Goal: Transaction & Acquisition: Register for event/course

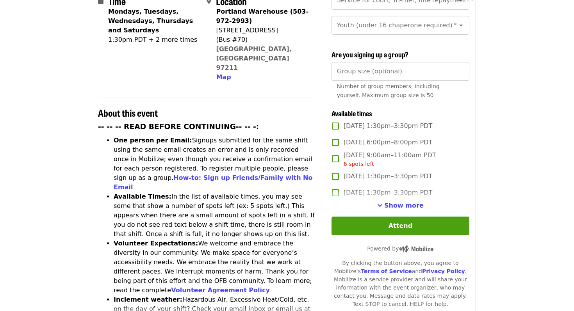
scroll to position [205, 0]
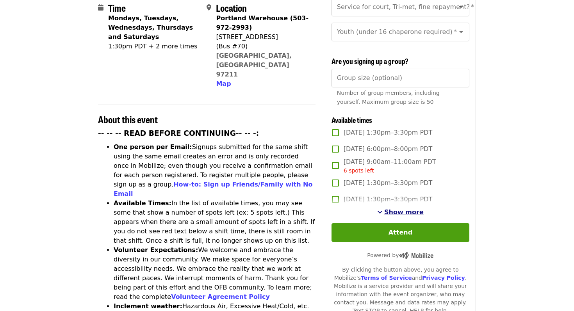
click at [400, 209] on span "Show more" at bounding box center [403, 212] width 39 height 7
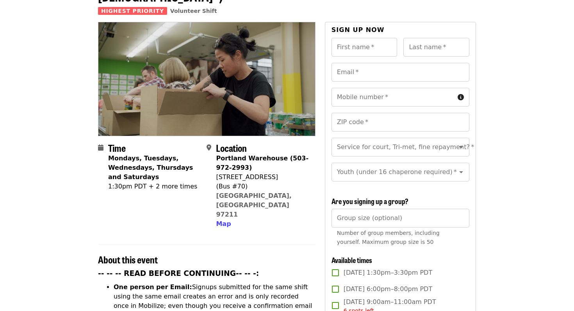
scroll to position [0, 0]
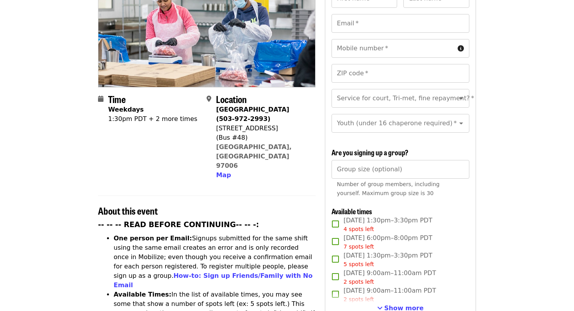
scroll to position [115, 0]
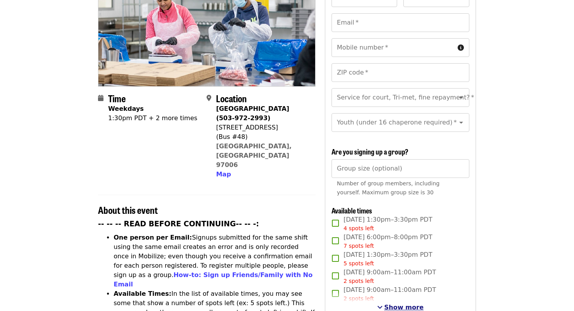
click at [386, 303] on button "Show more" at bounding box center [400, 307] width 46 height 9
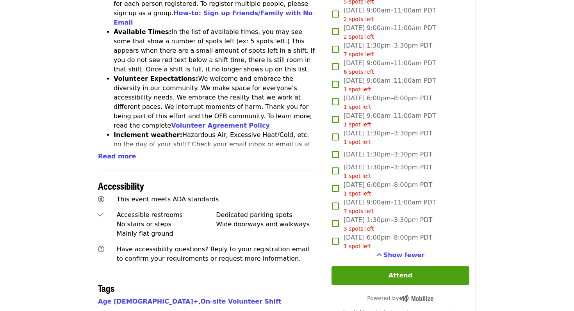
scroll to position [378, 0]
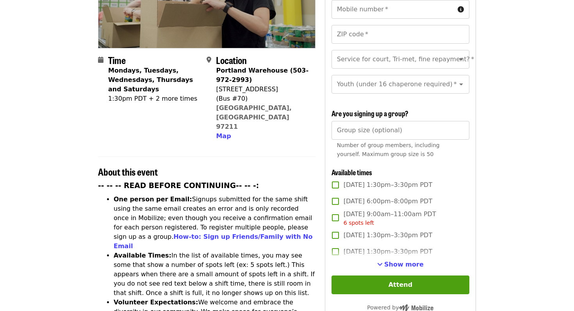
scroll to position [159, 0]
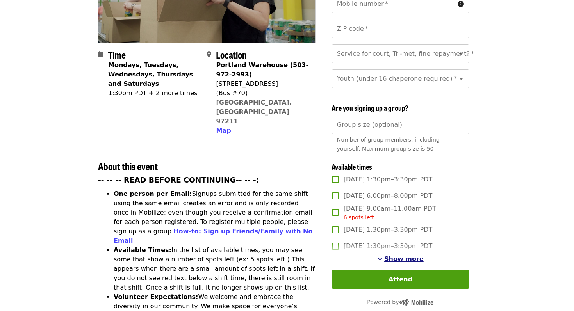
click at [393, 255] on span "Show more" at bounding box center [403, 258] width 39 height 7
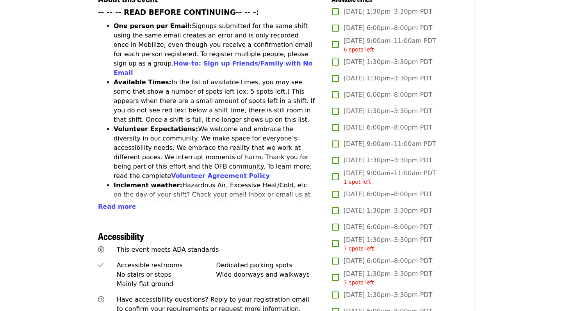
scroll to position [326, 0]
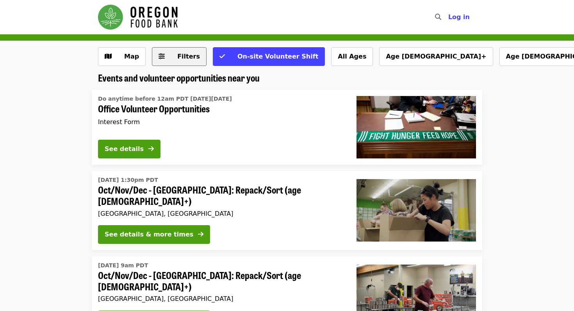
click at [180, 59] on span "Filters" at bounding box center [188, 56] width 23 height 7
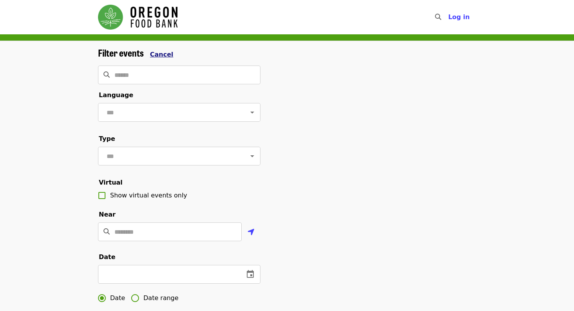
click at [164, 57] on span "Cancel" at bounding box center [161, 54] width 23 height 7
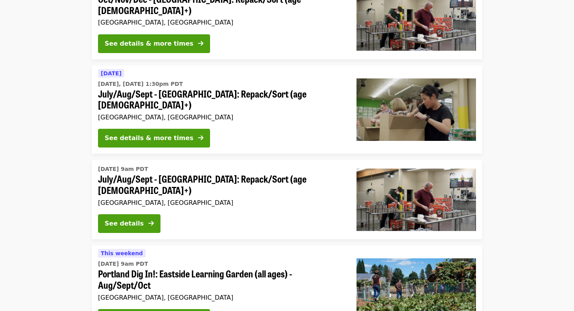
scroll to position [277, 0]
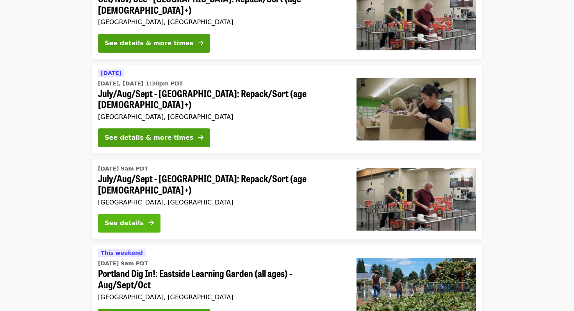
click at [143, 219] on div "See details" at bounding box center [124, 223] width 39 height 9
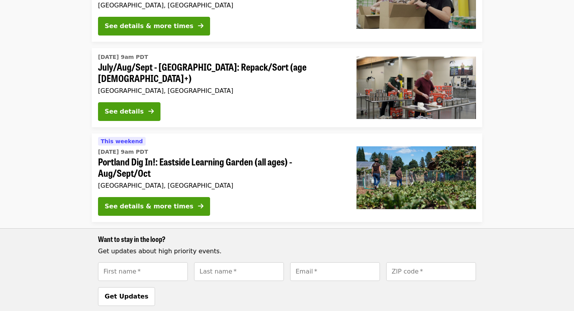
scroll to position [390, 0]
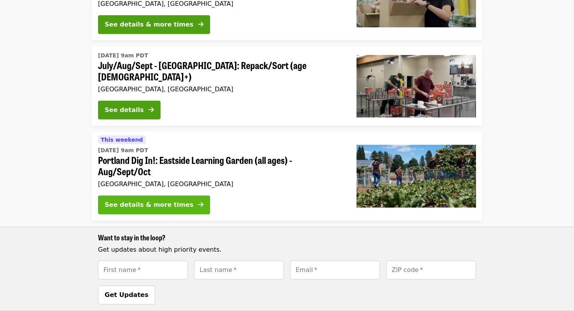
click at [164, 196] on button "See details & more times" at bounding box center [154, 205] width 112 height 19
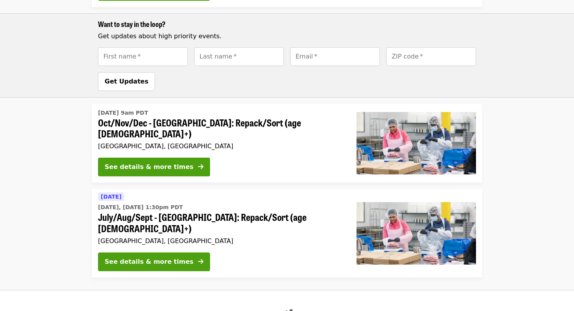
scroll to position [604, 0]
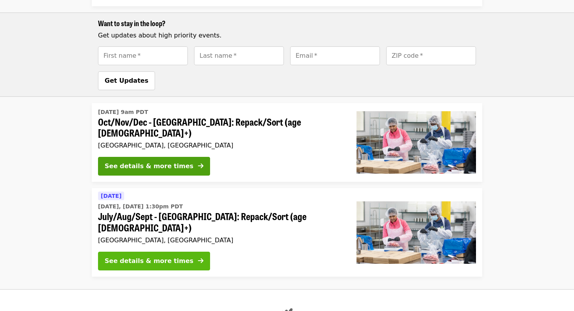
click at [161, 257] on div "See details & more times" at bounding box center [149, 261] width 89 height 9
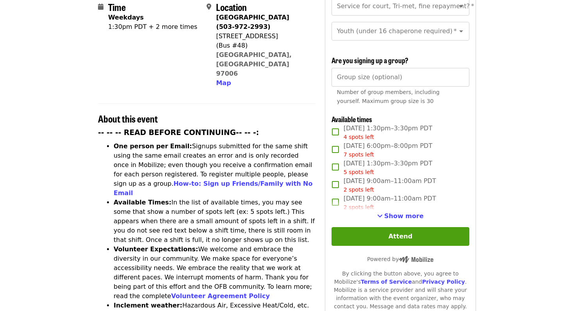
scroll to position [209, 0]
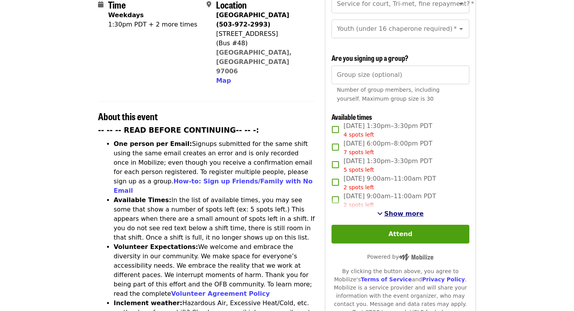
click at [399, 210] on span "Show more" at bounding box center [403, 213] width 39 height 7
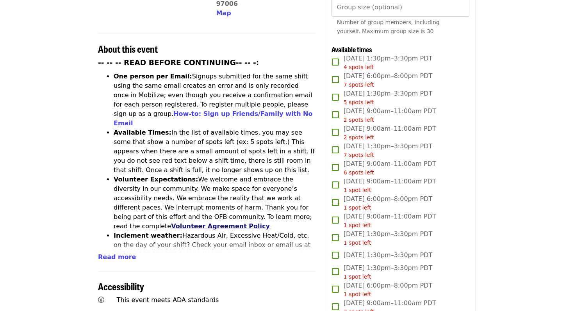
scroll to position [0, 0]
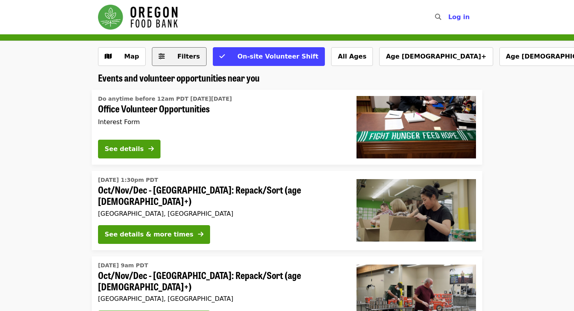
click at [185, 57] on span "Filters" at bounding box center [188, 56] width 23 height 7
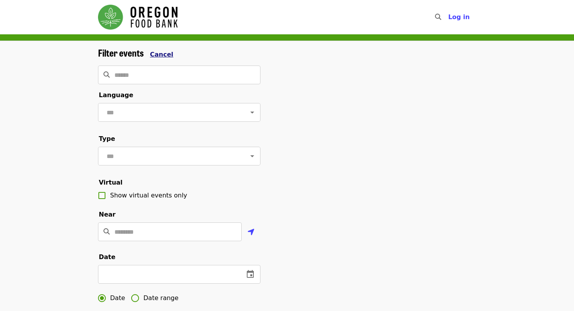
click at [163, 55] on span "Cancel" at bounding box center [161, 54] width 23 height 7
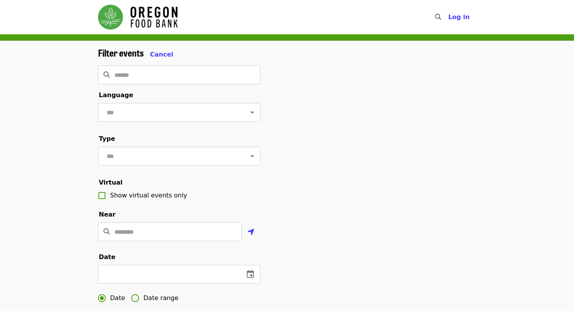
click at [144, 52] on div "Filter events Cancel" at bounding box center [179, 53] width 162 height 12
click at [159, 53] on span "Cancel" at bounding box center [161, 54] width 23 height 7
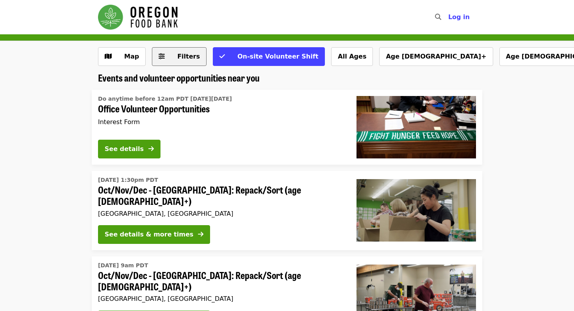
click at [184, 57] on span "Filters" at bounding box center [188, 56] width 23 height 7
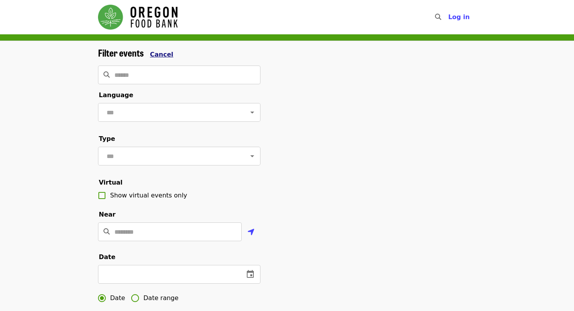
click at [160, 51] on span "Cancel" at bounding box center [161, 54] width 23 height 7
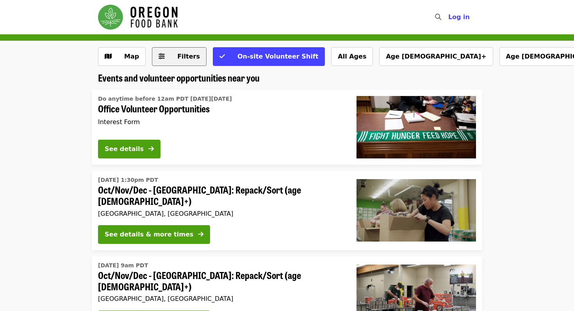
click at [175, 57] on span "Filters" at bounding box center [184, 56] width 30 height 9
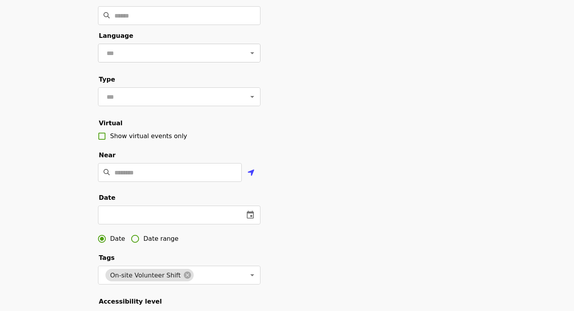
scroll to position [60, 0]
click at [121, 175] on input "Location" at bounding box center [177, 171] width 127 height 19
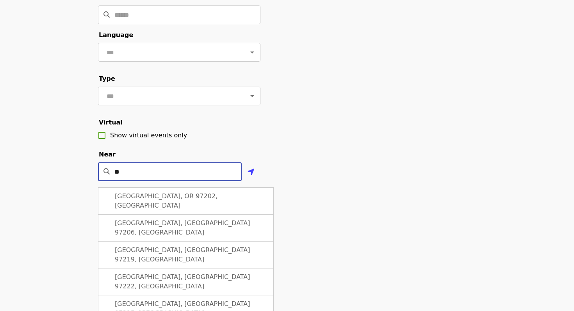
type input "*"
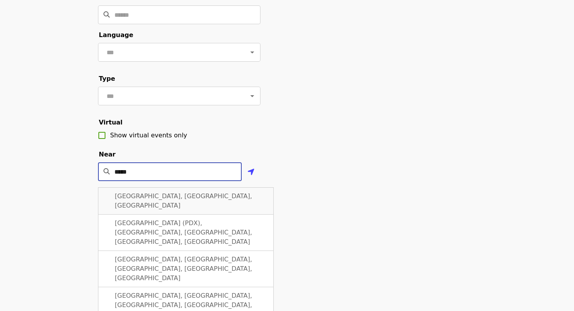
click at [159, 196] on span "Portland, OR, USA" at bounding box center [183, 201] width 137 height 17
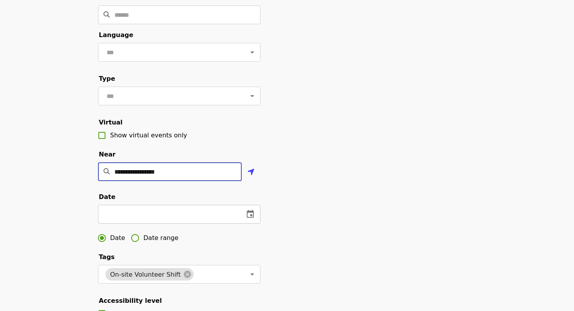
type input "**********"
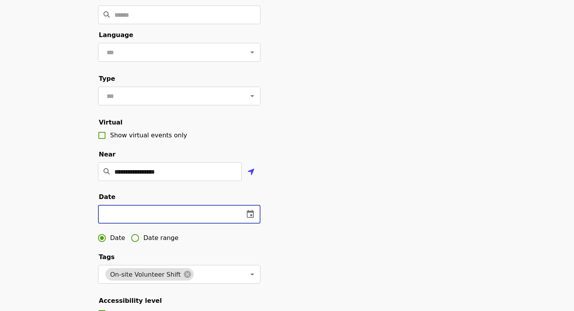
click at [120, 214] on input "text" at bounding box center [168, 214] width 140 height 19
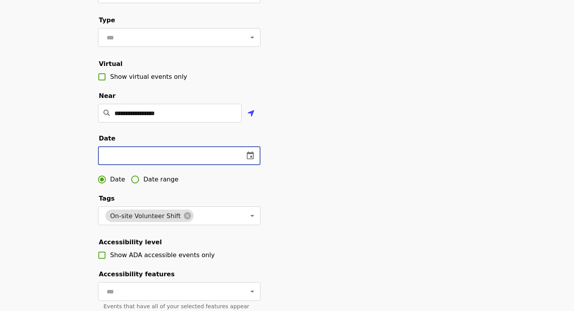
scroll to position [135, 0]
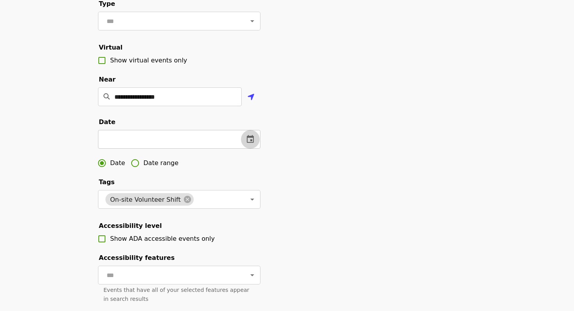
click at [252, 136] on icon "change date" at bounding box center [250, 139] width 7 height 8
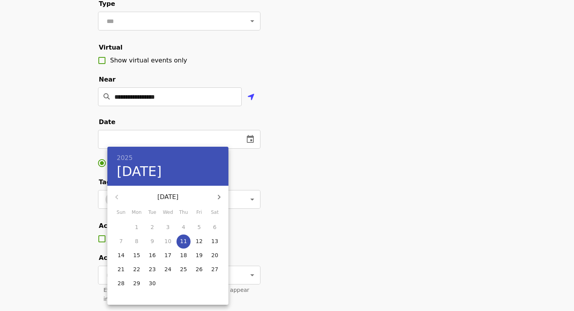
click at [255, 167] on div at bounding box center [287, 155] width 574 height 311
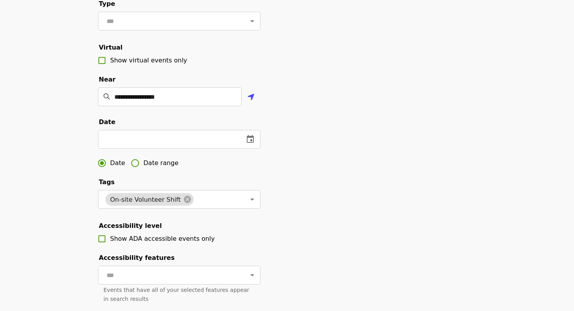
click at [148, 164] on span "Date range" at bounding box center [160, 163] width 35 height 9
click at [137, 143] on input "text" at bounding box center [125, 139] width 55 height 19
click at [166, 140] on icon "change date" at bounding box center [165, 139] width 7 height 8
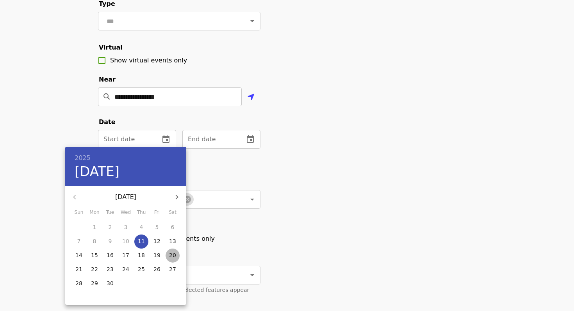
click at [171, 257] on p "20" at bounding box center [172, 255] width 7 height 8
type input "**********"
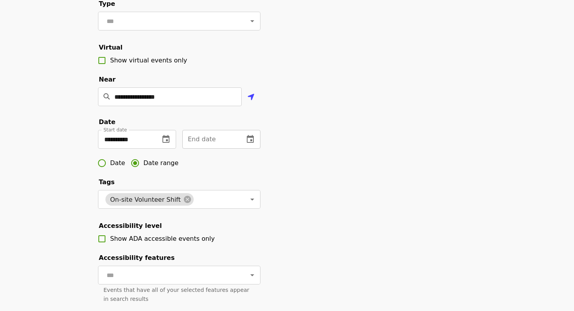
click at [217, 135] on input "text" at bounding box center [209, 139] width 55 height 19
click at [252, 142] on icon "change date" at bounding box center [250, 139] width 7 height 8
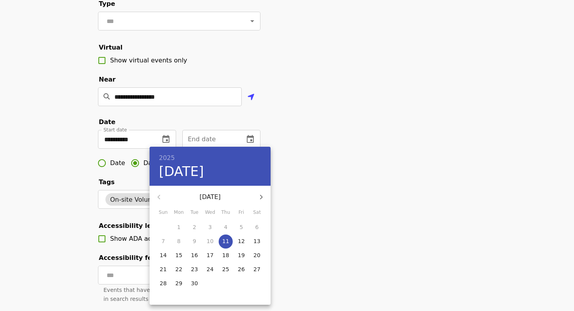
click at [181, 268] on p "22" at bounding box center [178, 270] width 7 height 8
type input "**********"
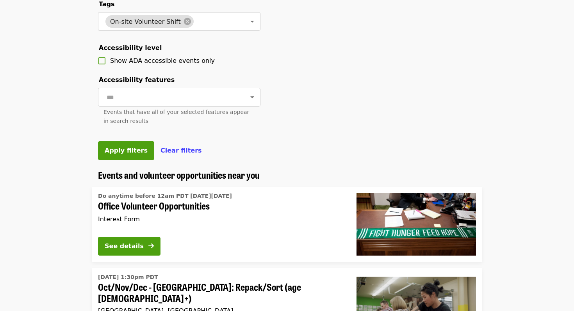
scroll to position [314, 0]
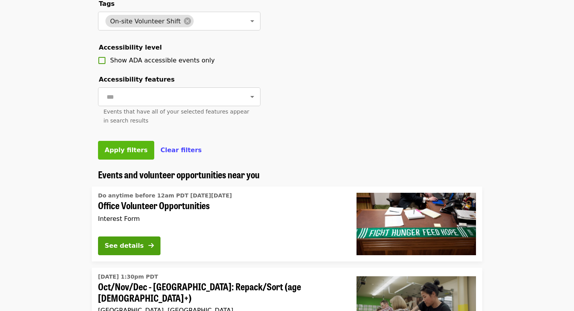
click at [117, 149] on span "Apply filters" at bounding box center [126, 149] width 43 height 7
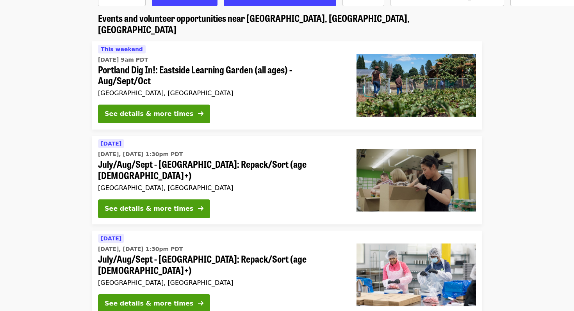
scroll to position [70, 0]
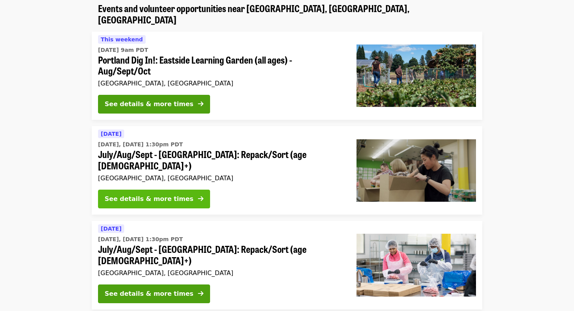
click at [131, 194] on div "See details & more times" at bounding box center [149, 198] width 89 height 9
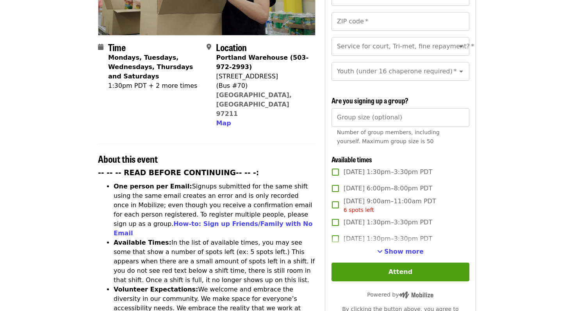
scroll to position [167, 0]
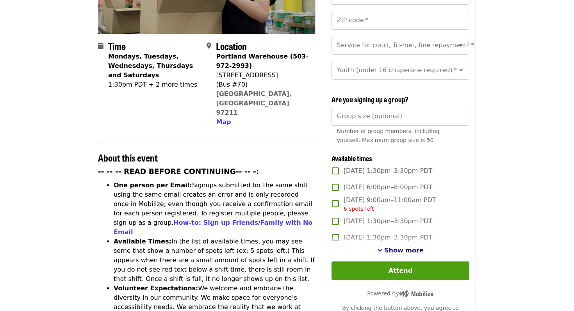
click at [401, 247] on span "Show more" at bounding box center [403, 250] width 39 height 7
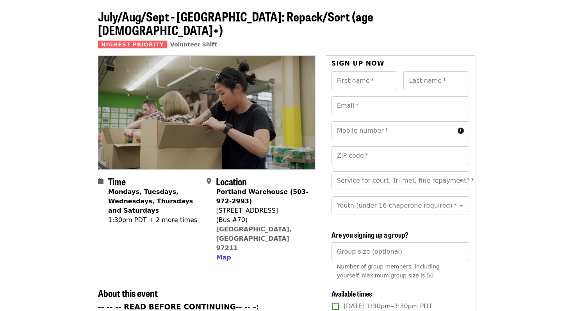
scroll to position [0, 0]
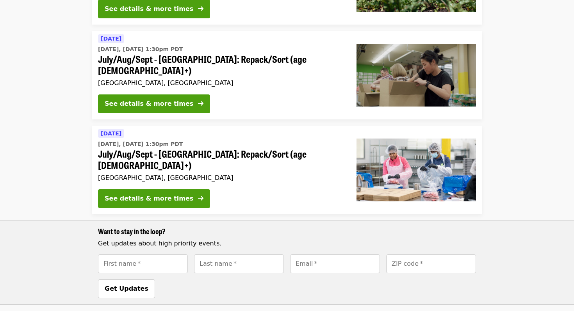
scroll to position [165, 0]
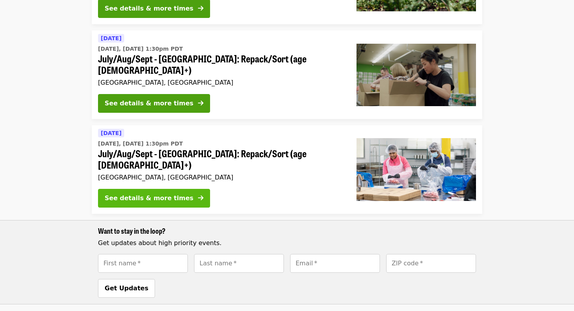
click at [173, 194] on div "See details & more times" at bounding box center [149, 198] width 89 height 9
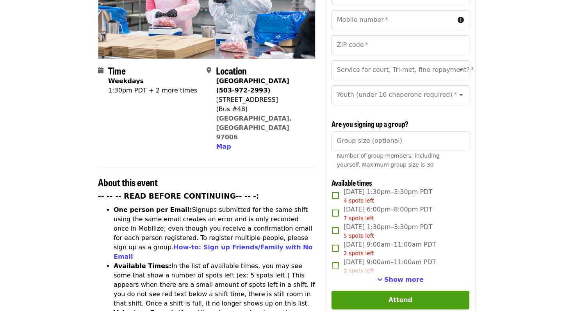
scroll to position [143, 0]
click at [387, 275] on button "Show more" at bounding box center [400, 279] width 46 height 9
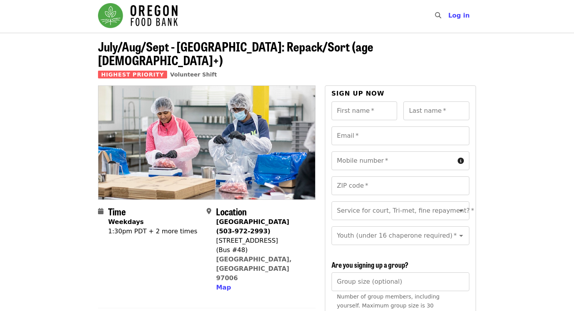
scroll to position [0, 0]
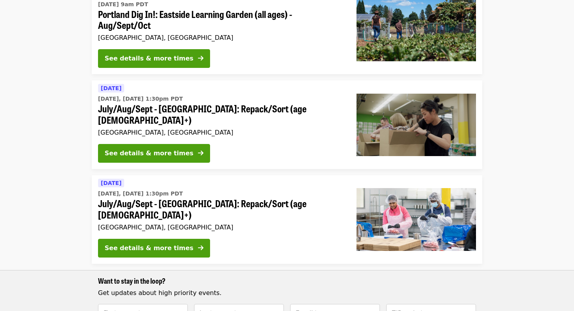
scroll to position [109, 0]
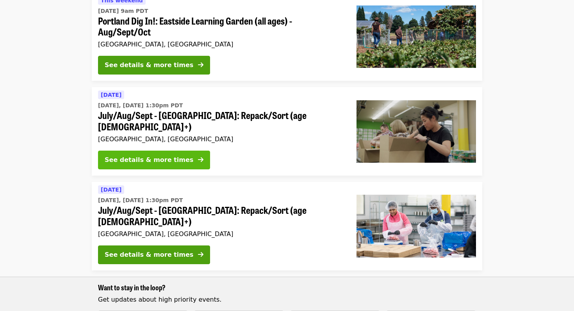
click at [167, 155] on div "See details & more times" at bounding box center [149, 159] width 89 height 9
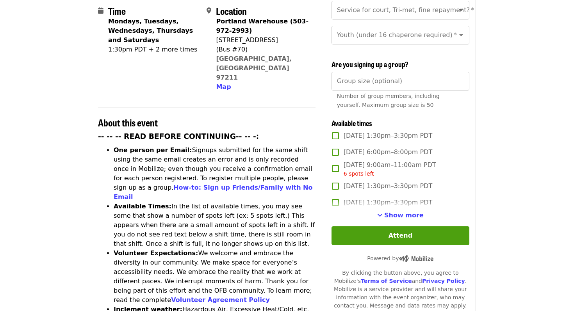
scroll to position [204, 0]
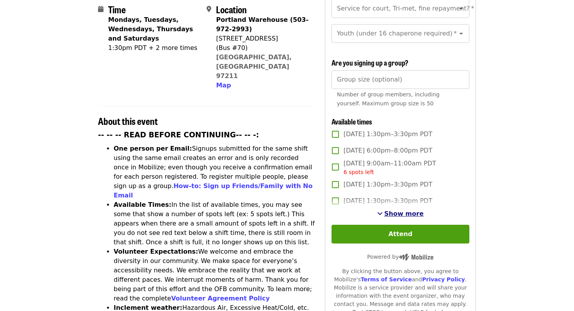
click at [401, 210] on span "Show more" at bounding box center [403, 213] width 39 height 7
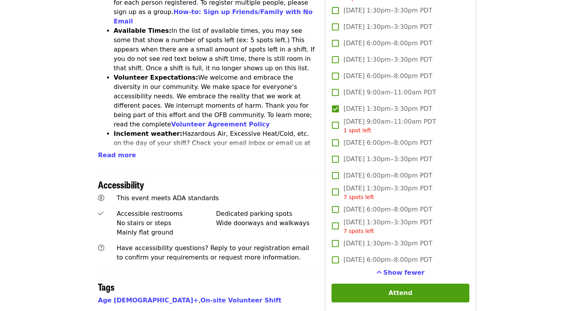
scroll to position [379, 0]
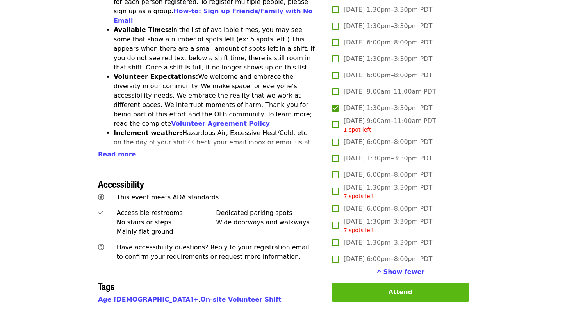
click at [346, 284] on button "Attend" at bounding box center [401, 292] width 138 height 19
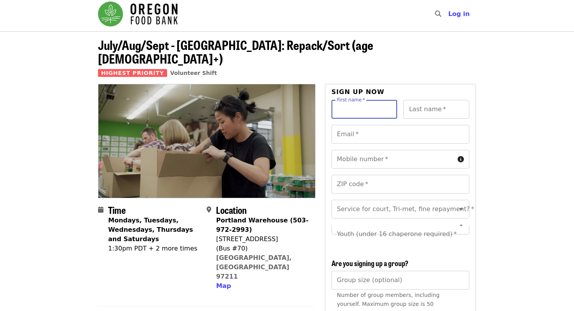
scroll to position [0, 0]
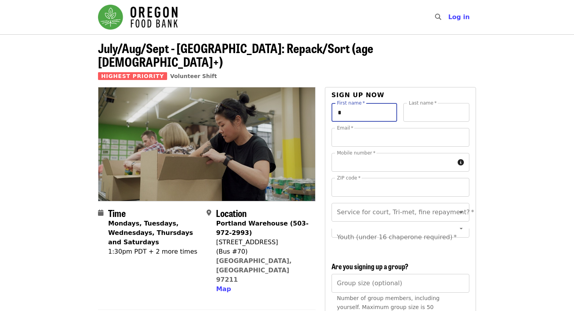
type input "*****"
type input "*********"
type input "**********"
type input "*****"
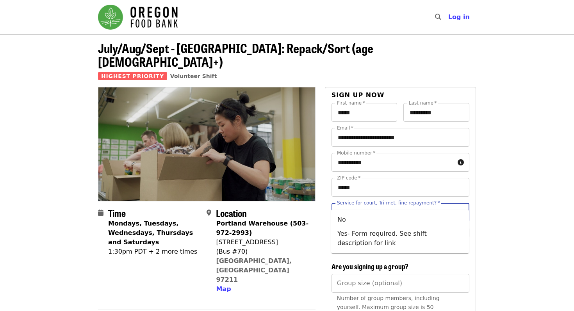
click at [393, 206] on input "Service for court, Tri-met, fine repayment?   *" at bounding box center [391, 212] width 106 height 15
click at [451, 210] on icon "Clear" at bounding box center [451, 212] width 5 height 5
click at [407, 217] on li "No" at bounding box center [400, 220] width 138 height 14
type input "**"
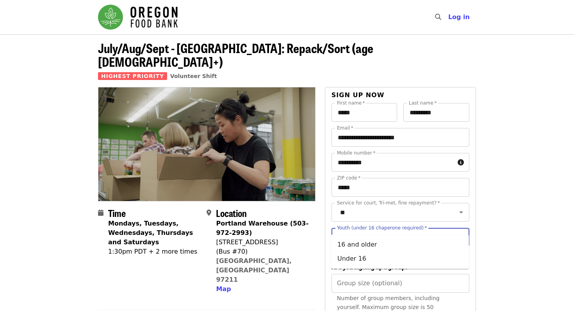
click at [422, 230] on input "Youth (under 16 chaperone required)   *" at bounding box center [391, 237] width 106 height 15
click at [346, 246] on li "16 and older" at bounding box center [400, 245] width 138 height 14
type input "**********"
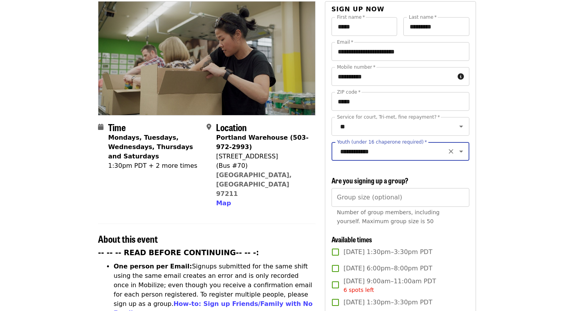
scroll to position [91, 0]
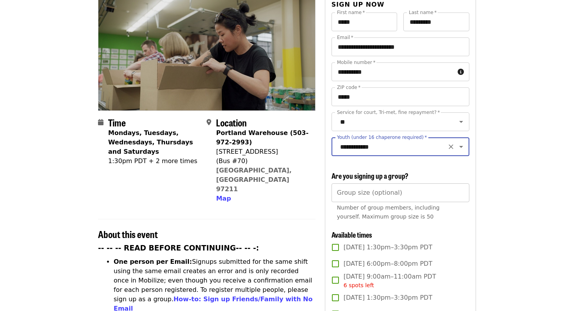
click at [358, 184] on input "Group size (optional)" at bounding box center [401, 193] width 138 height 19
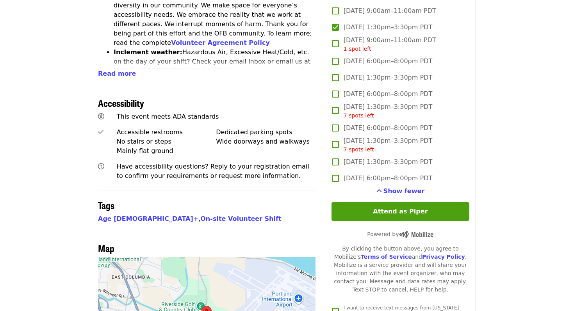
scroll to position [466, 0]
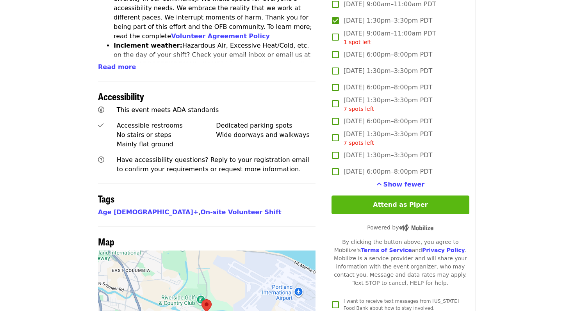
click at [411, 196] on button "Attend as Piper" at bounding box center [401, 205] width 138 height 19
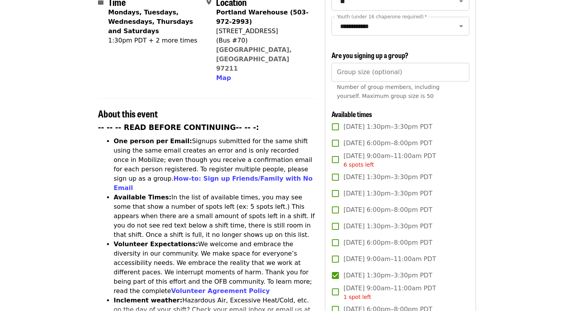
scroll to position [0, 0]
